Goal: Register for event/course

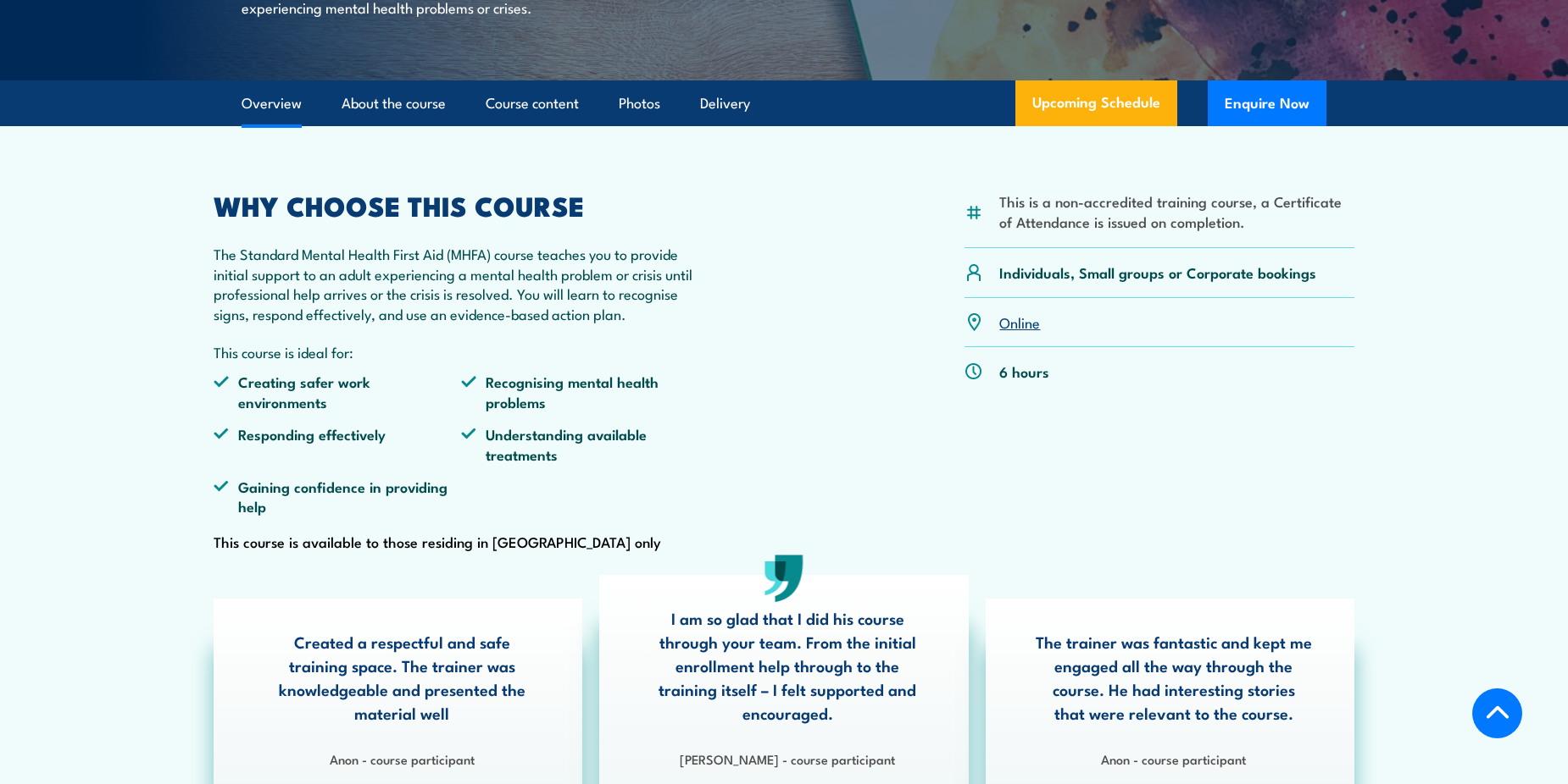
scroll to position [84, 0]
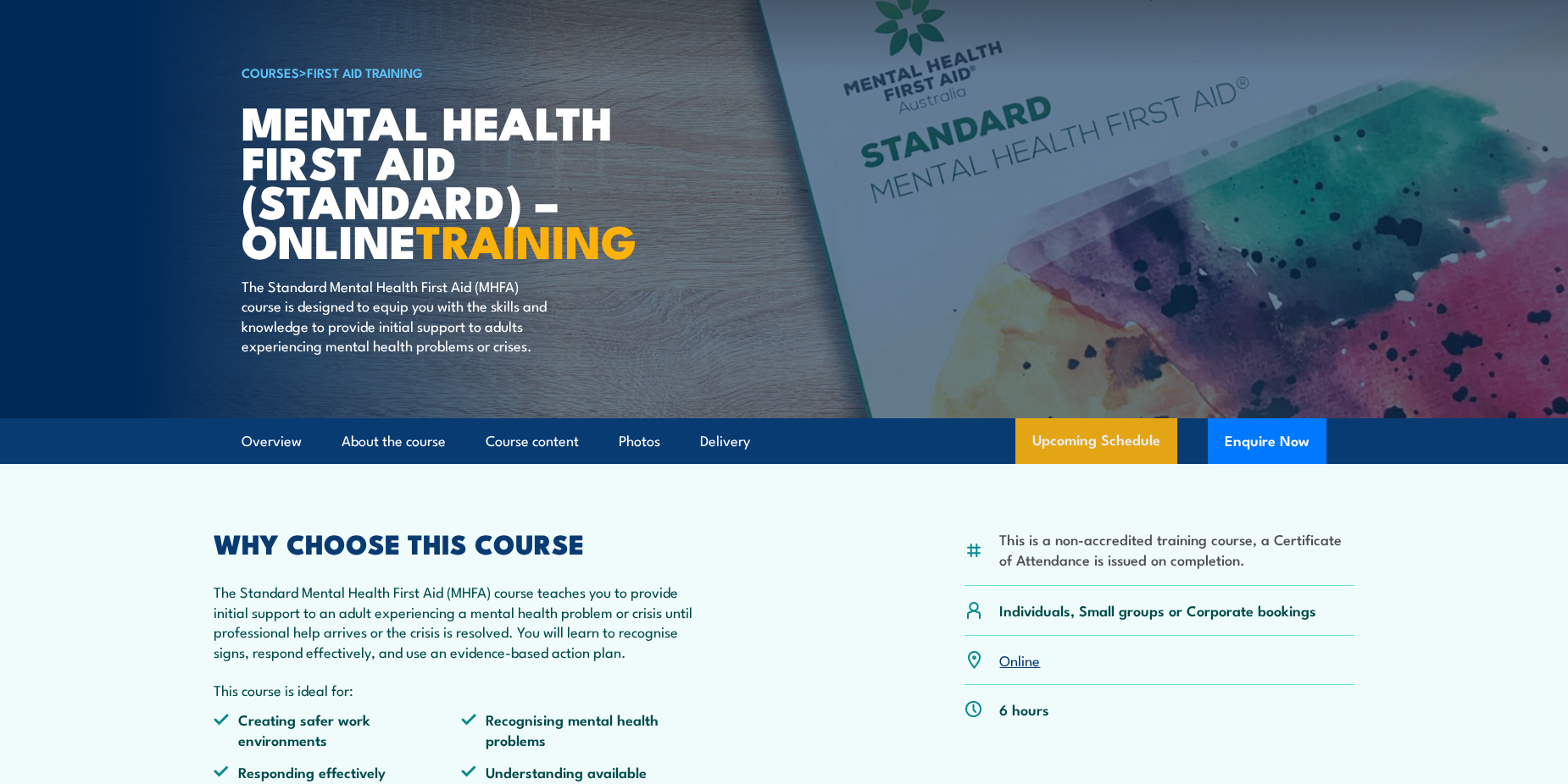
click at [1088, 464] on link "Upcoming Schedule" at bounding box center [1096, 441] width 162 height 46
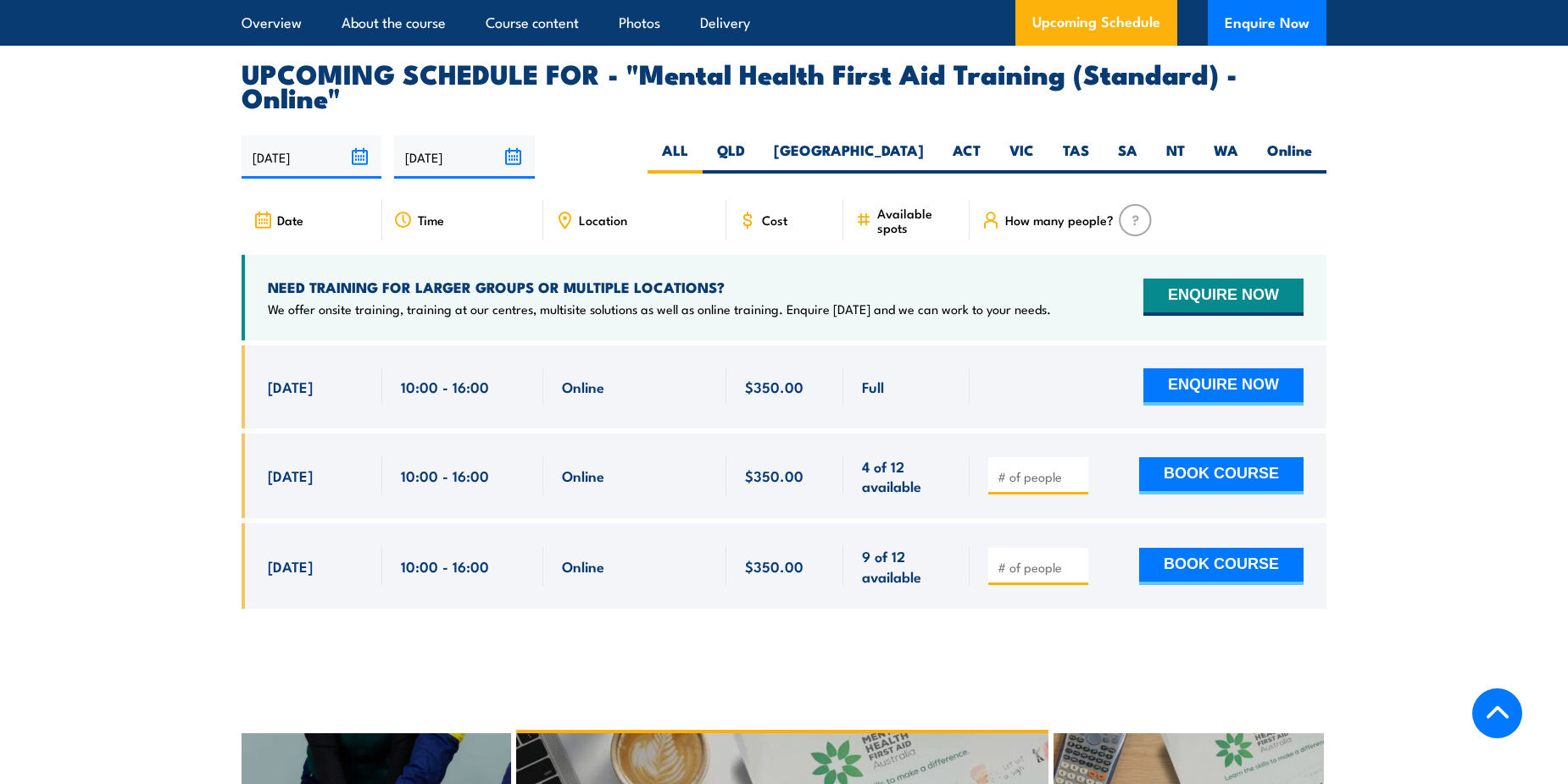
scroll to position [3477, 0]
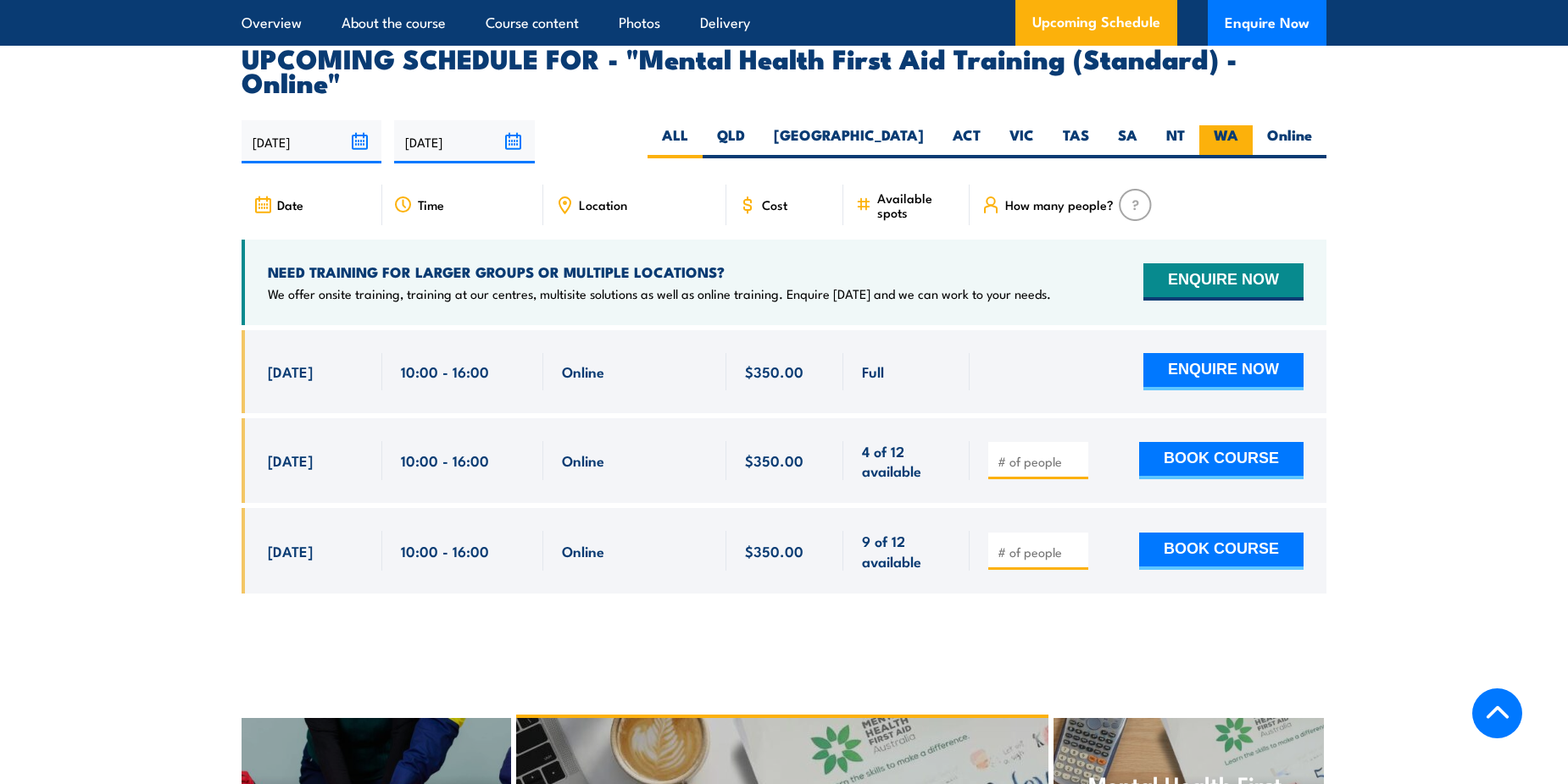
click at [1227, 126] on label "WA" at bounding box center [1226, 142] width 54 height 33
click at [1238, 126] on input "WA" at bounding box center [1243, 130] width 11 height 11
radio input "true"
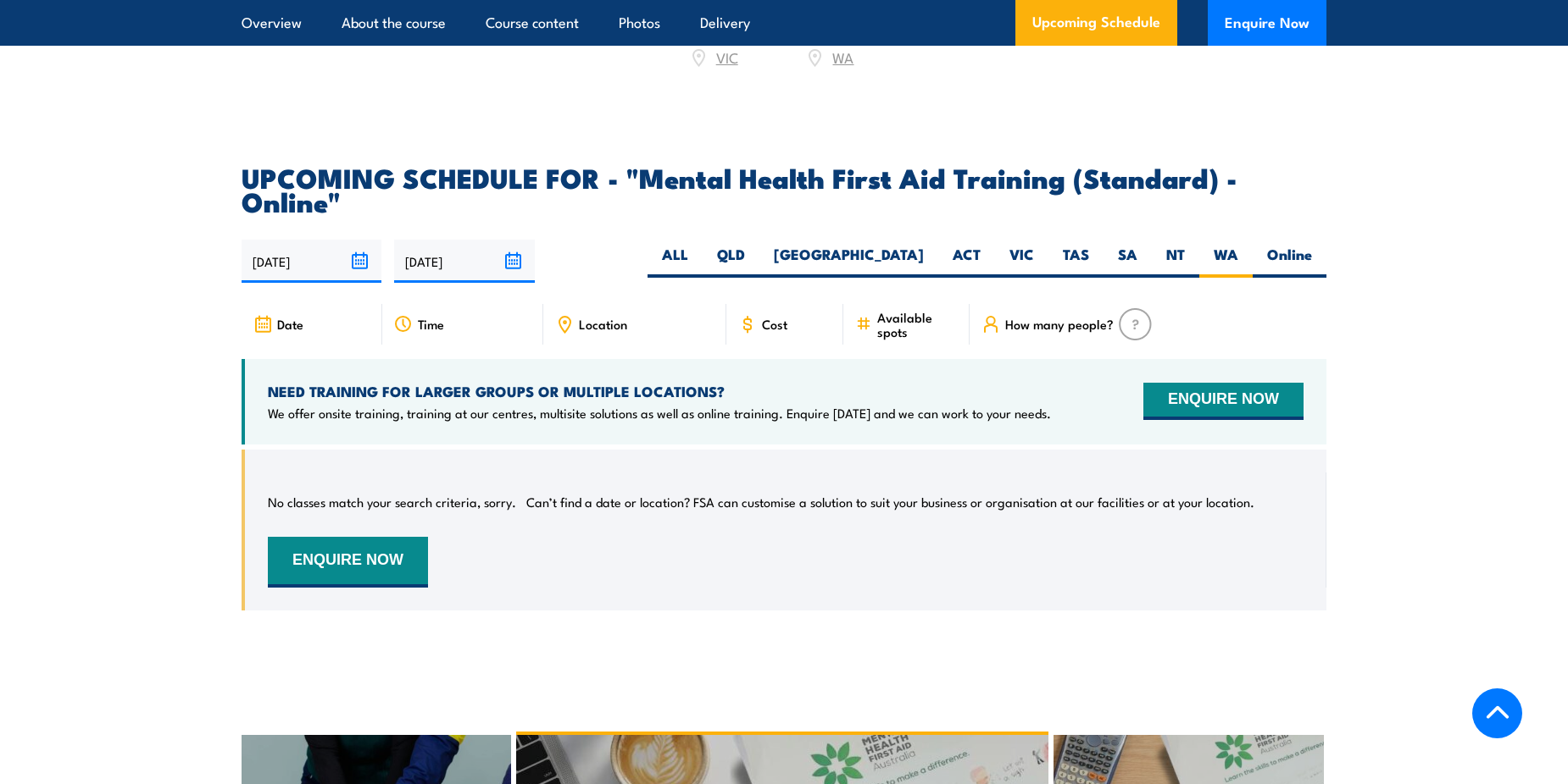
scroll to position [3308, 0]
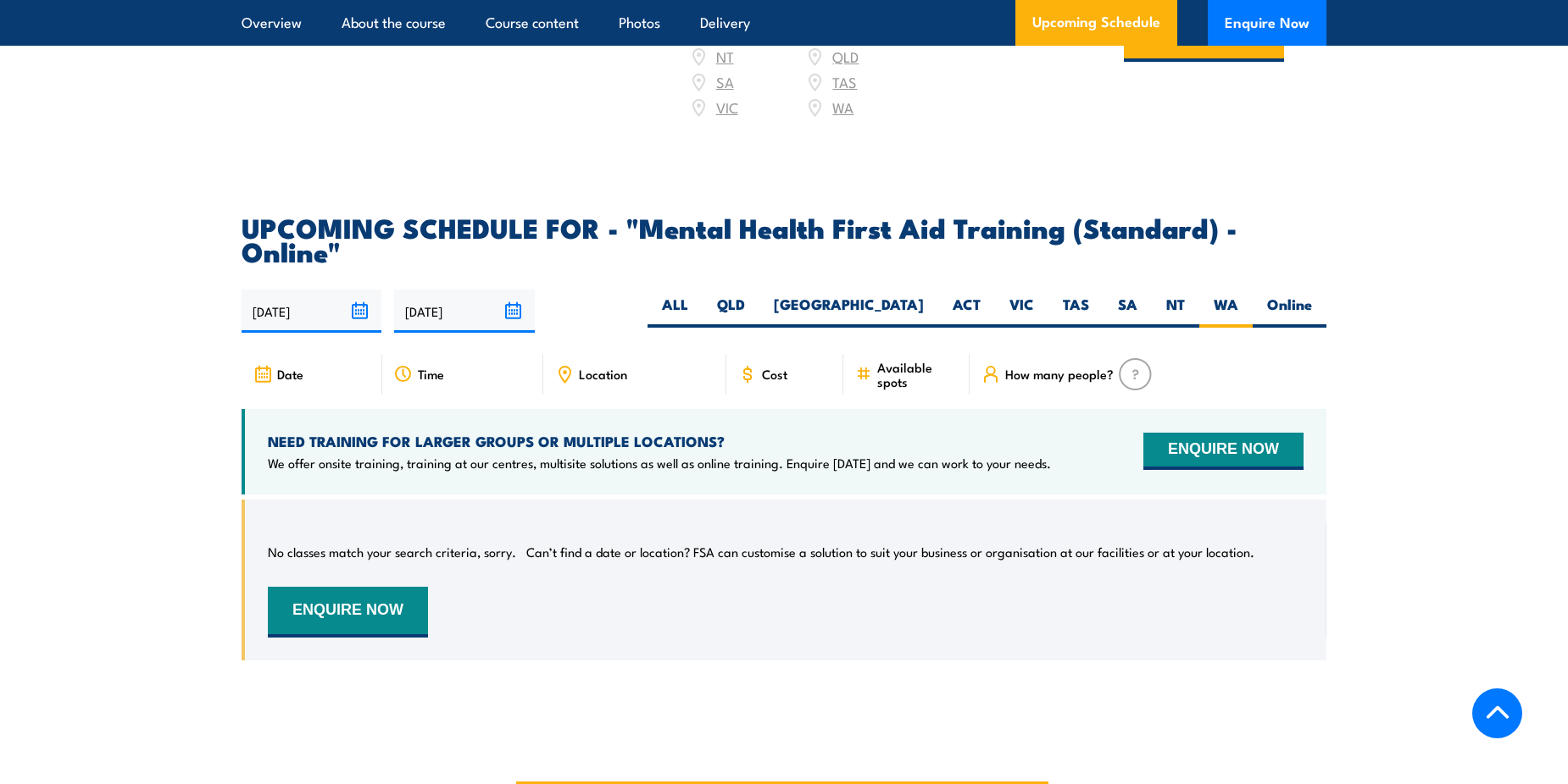
click at [312, 289] on input "[DATE]" at bounding box center [312, 311] width 140 height 43
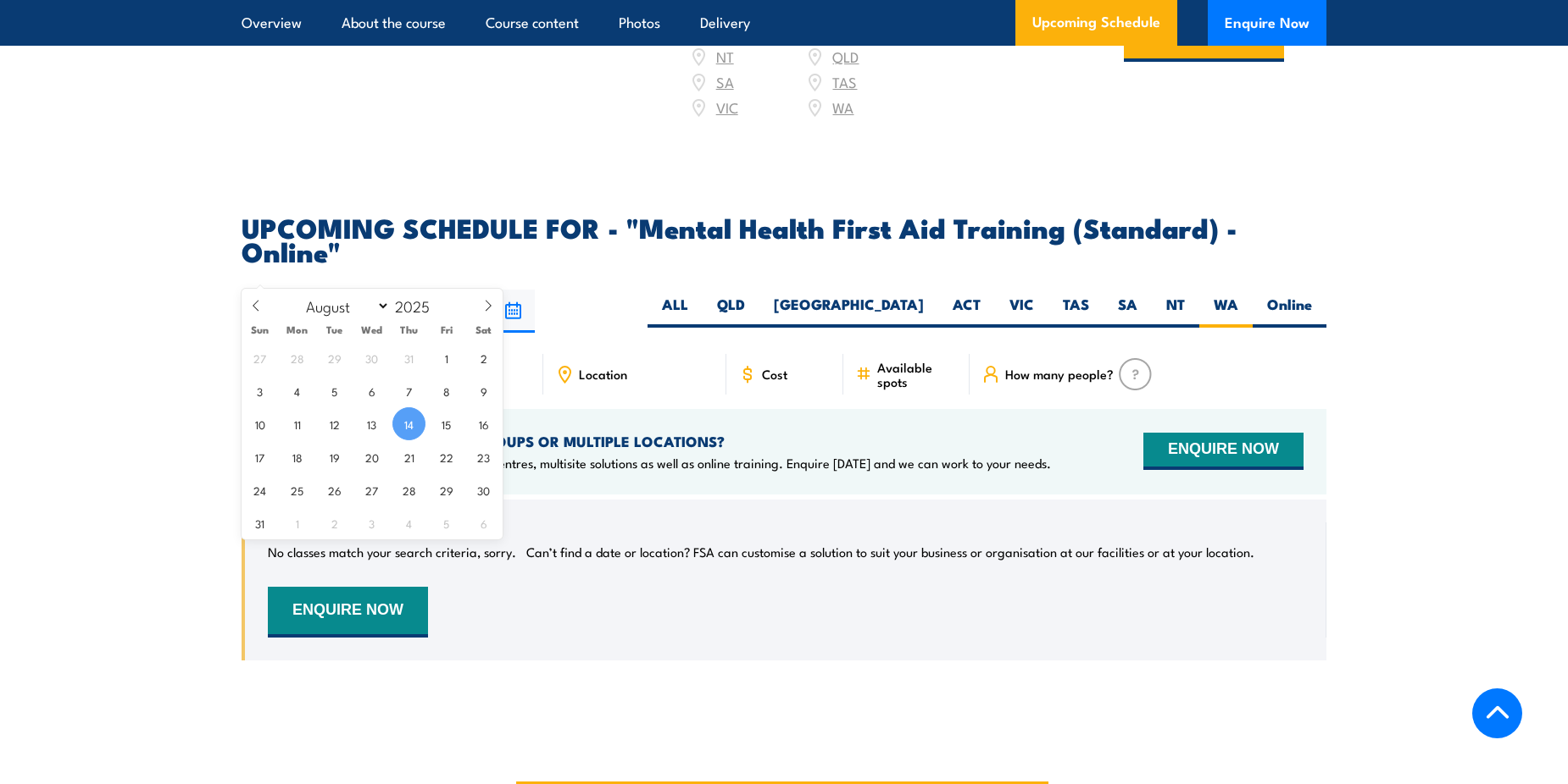
click at [312, 289] on input "[DATE]" at bounding box center [312, 311] width 140 height 43
click at [625, 289] on div "[DATE] [DATE]" at bounding box center [784, 311] width 1085 height 43
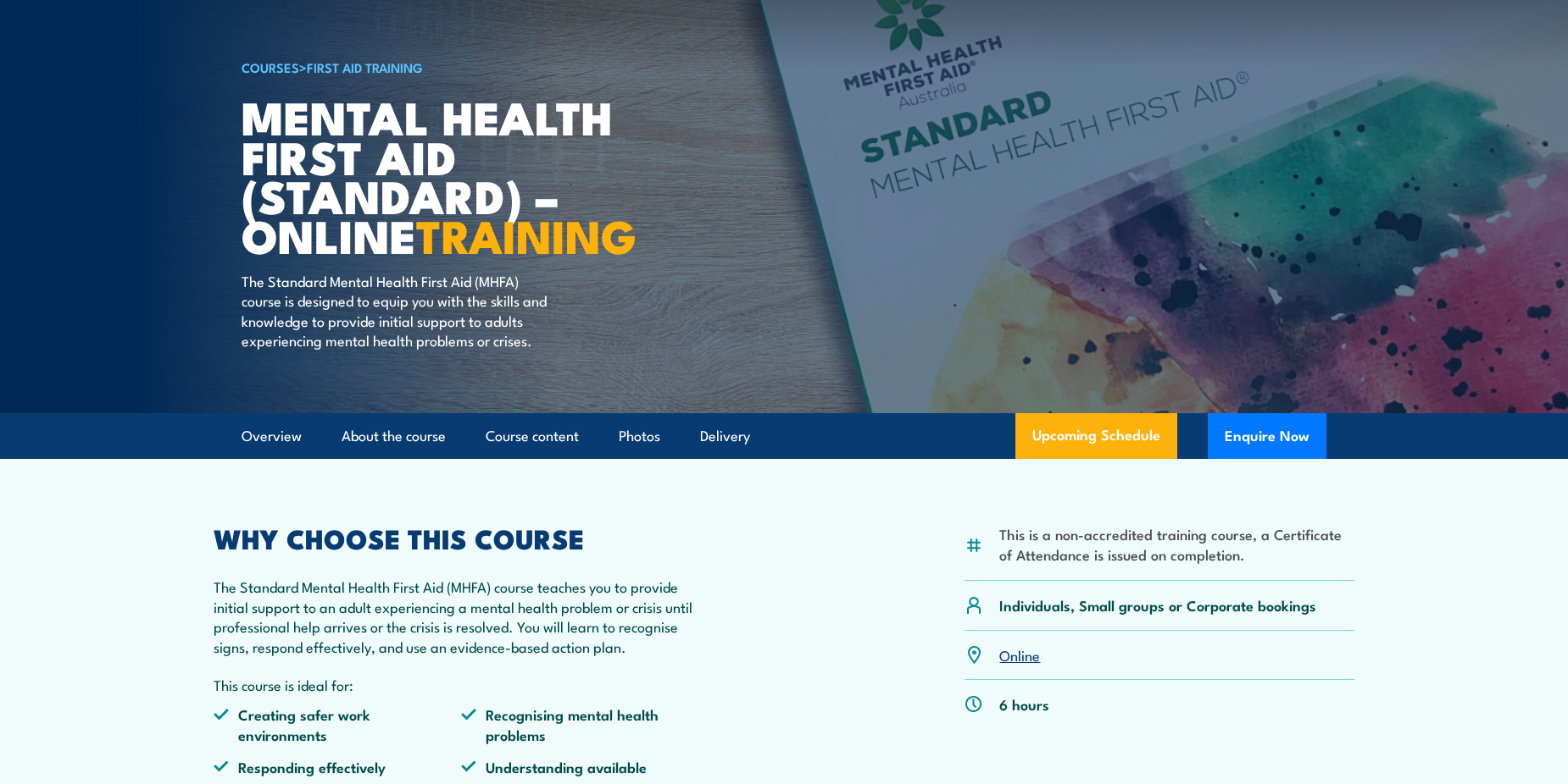
scroll to position [0, 0]
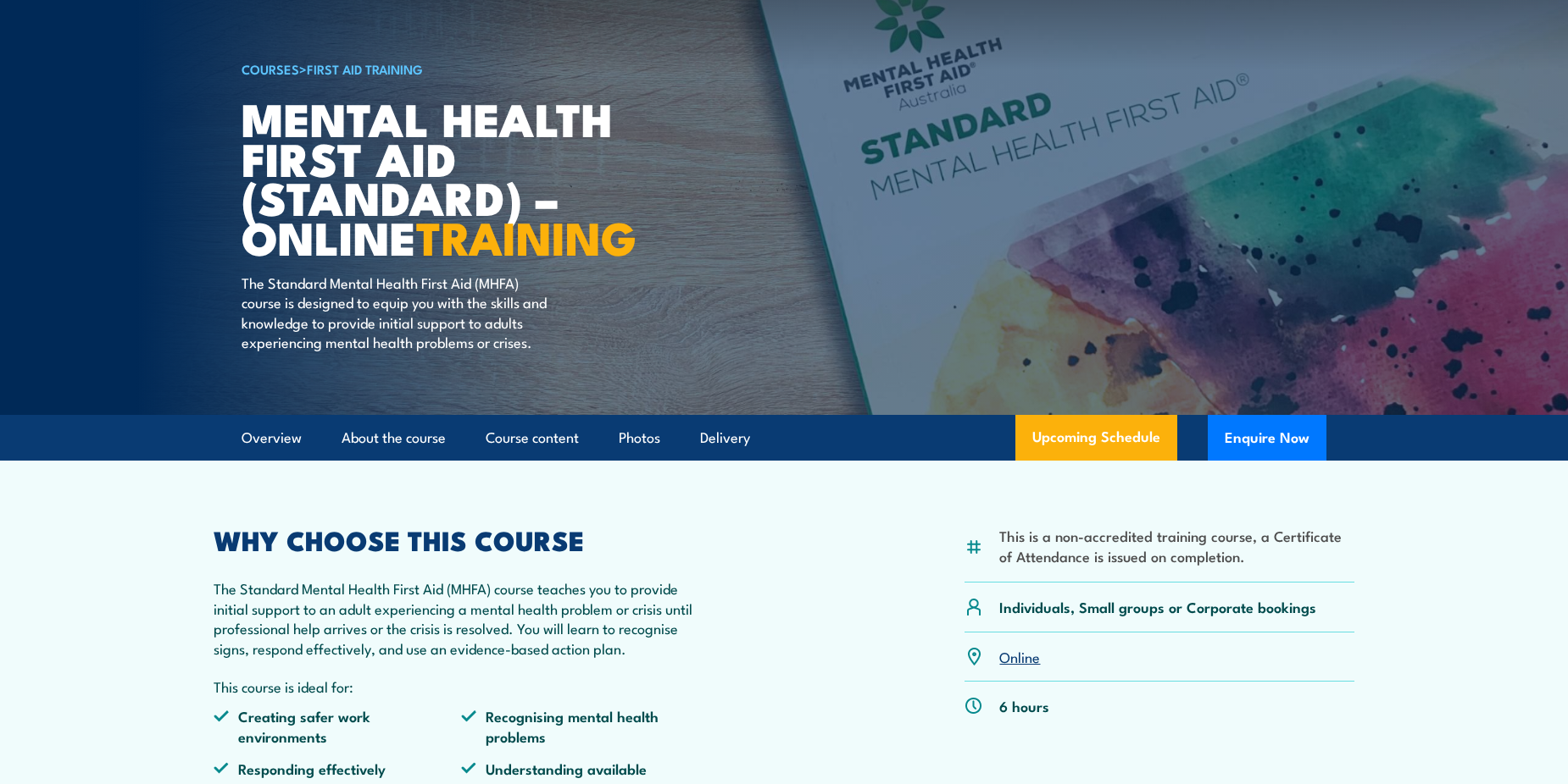
scroll to position [84, 0]
